Goal: Information Seeking & Learning: Learn about a topic

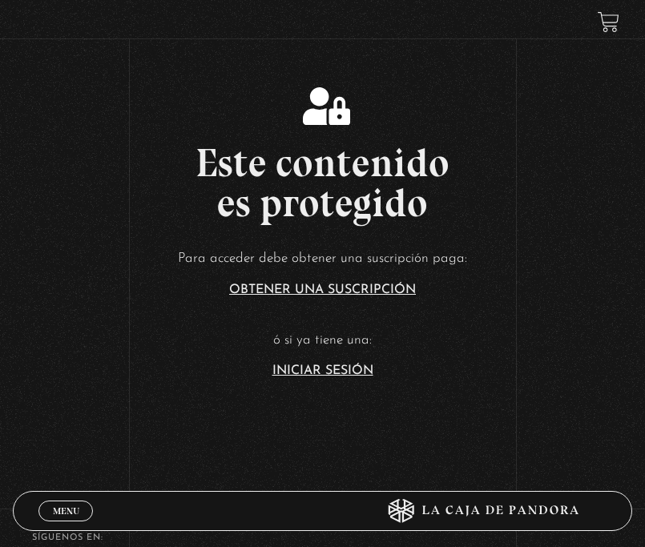
click at [317, 381] on section "Este contenido es protegido Para acceder debe obtener una suscripción paga: Obt…" at bounding box center [322, 219] width 645 height 438
click at [314, 369] on link "Iniciar Sesión" at bounding box center [322, 371] width 101 height 13
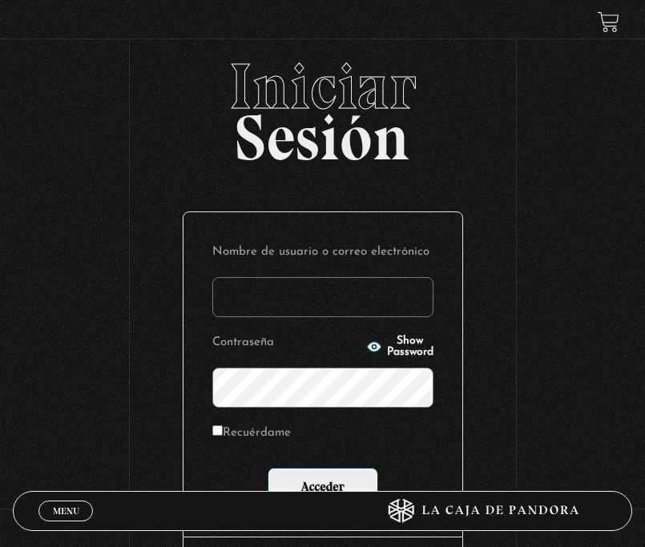
type input "ashleycalvi90@gmail.com"
click at [223, 428] on input "Recuérdame" at bounding box center [217, 430] width 10 height 10
checkbox input "true"
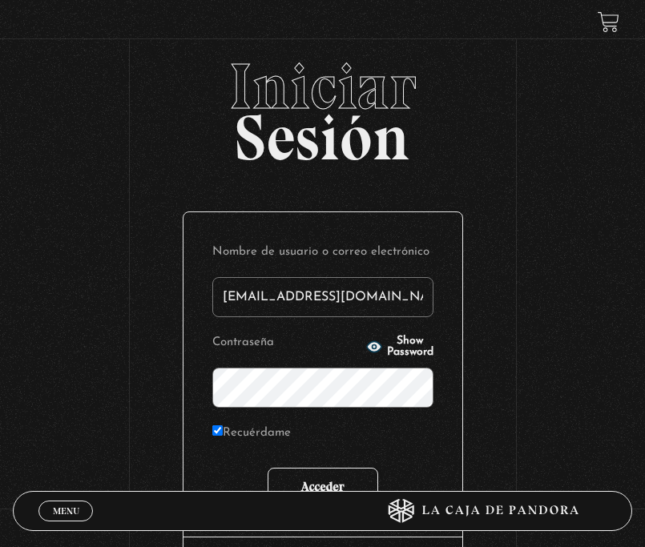
click at [309, 469] on input "Acceder" at bounding box center [323, 488] width 111 height 40
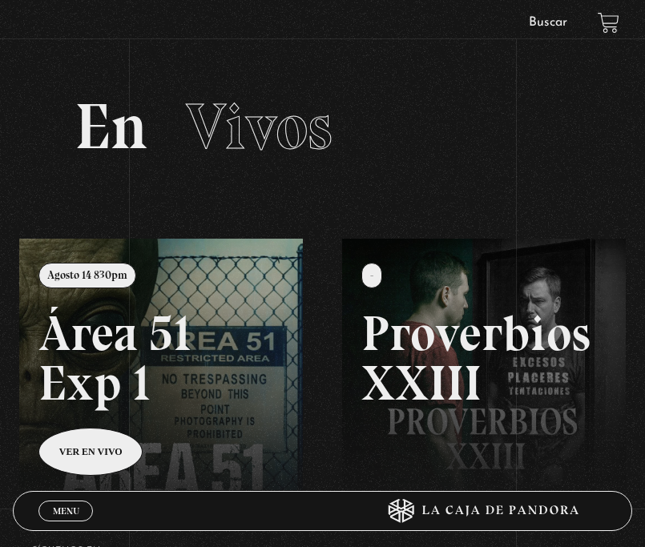
click at [563, 18] on link "Buscar" at bounding box center [548, 22] width 38 height 13
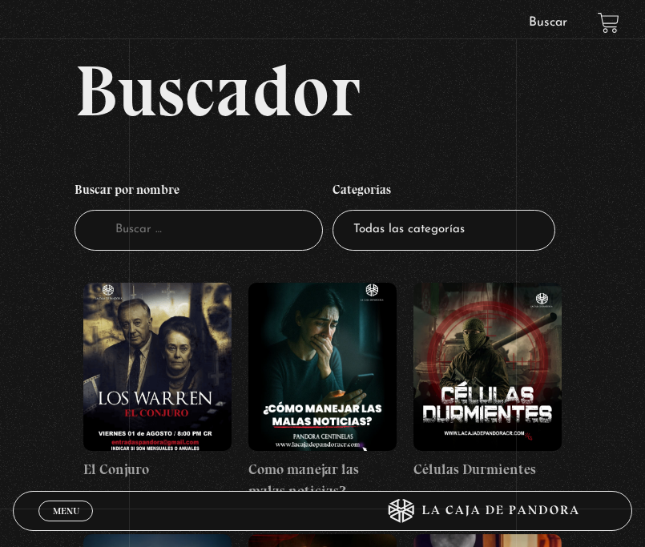
click at [374, 239] on select "Todas las categorías 11:11 Humanitario (1) Amo los [DATE] (2) Análisis de serie…" at bounding box center [444, 230] width 223 height 41
click at [455, 245] on select "Todas las categorías 11:11 Humanitario (1) Amo los [DATE] (2) Análisis de serie…" at bounding box center [444, 230] width 223 height 41
click at [184, 235] on input "Buscador" at bounding box center [199, 230] width 248 height 41
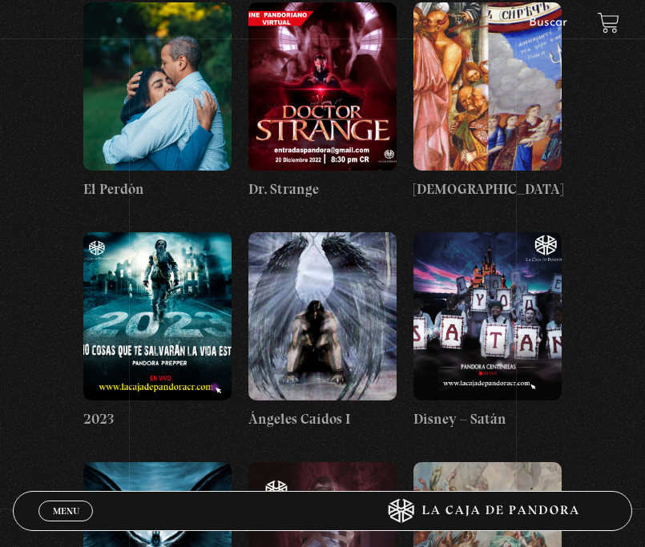
scroll to position [16612, 0]
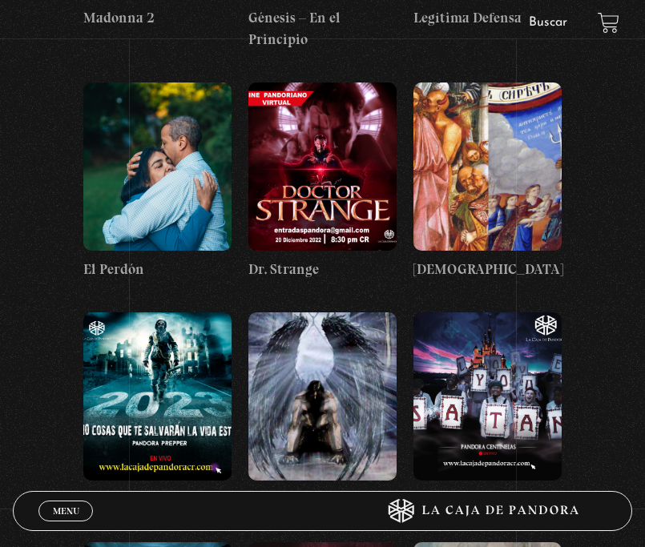
click at [345, 313] on figure at bounding box center [322, 397] width 148 height 168
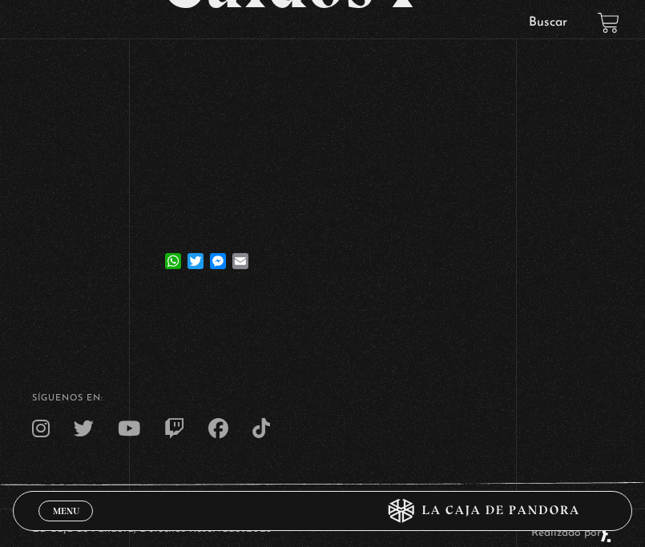
scroll to position [49, 0]
